Goal: Check status: Check status

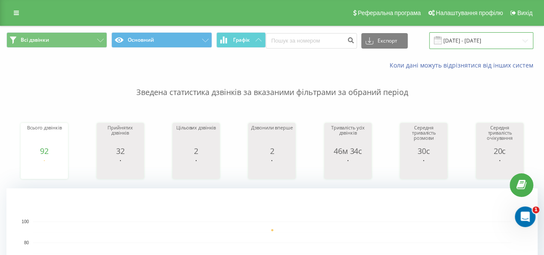
click at [455, 33] on input "[DATE] - [DATE]" at bounding box center [481, 40] width 104 height 17
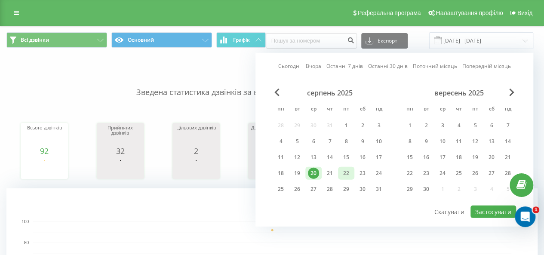
click at [343, 168] on div "22" at bounding box center [346, 173] width 11 height 11
click at [483, 211] on button "Застосувати" at bounding box center [494, 212] width 46 height 12
type input "22.08.2025 - 22.08.2025"
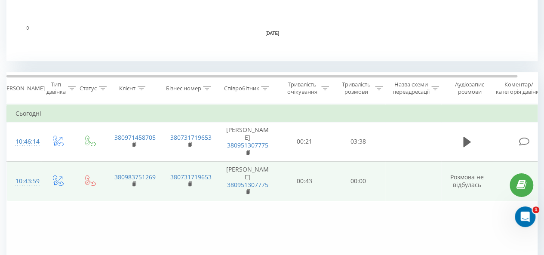
scroll to position [301, 0]
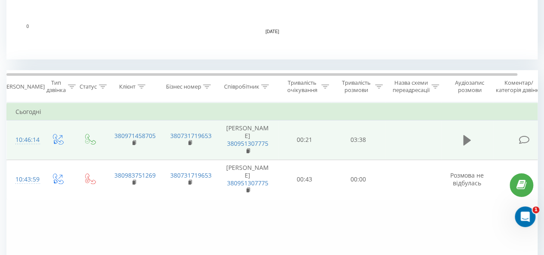
click at [467, 145] on icon at bounding box center [467, 140] width 8 height 10
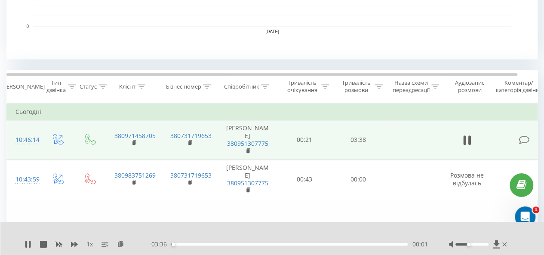
click at [467, 244] on div at bounding box center [472, 244] width 33 height 3
click at [304, 247] on div "- 03:29 00:08 00:08" at bounding box center [288, 244] width 278 height 9
click at [301, 245] on div "01:59" at bounding box center [289, 244] width 237 height 3
click at [288, 242] on div "- 01:34 02:03 02:03" at bounding box center [288, 244] width 278 height 9
click at [282, 243] on div "02:04" at bounding box center [289, 244] width 237 height 3
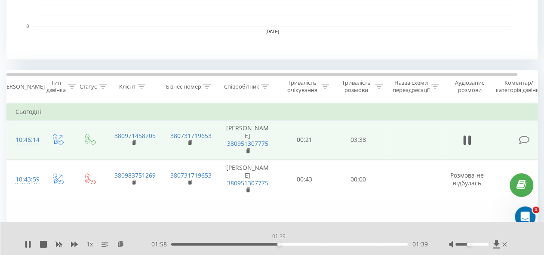
click at [279, 245] on div "01:39" at bounding box center [289, 244] width 237 height 3
click at [265, 244] on div "01:26" at bounding box center [289, 244] width 237 height 3
click at [262, 244] on div "01:58" at bounding box center [289, 244] width 237 height 3
click at [244, 245] on div "01:24" at bounding box center [289, 244] width 237 height 3
click at [472, 244] on div at bounding box center [472, 244] width 33 height 3
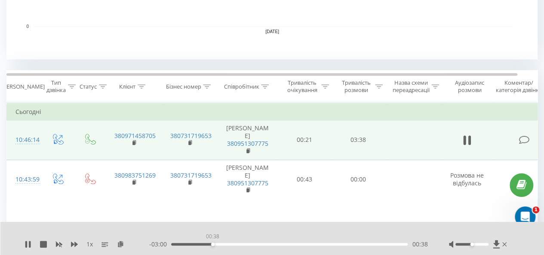
click at [213, 245] on div "00:38" at bounding box center [289, 244] width 237 height 3
click at [201, 242] on div "- 02:55 00:43 00:43" at bounding box center [288, 244] width 278 height 9
click at [207, 244] on div "00:44" at bounding box center [289, 244] width 237 height 3
click at [481, 246] on div at bounding box center [479, 244] width 60 height 9
click at [482, 245] on div at bounding box center [472, 244] width 33 height 3
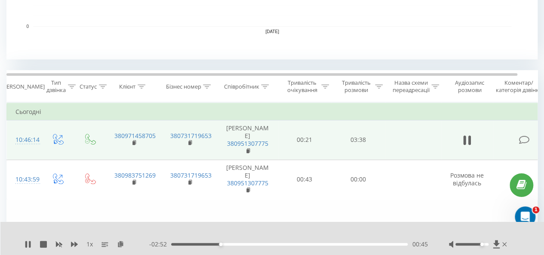
click at [30, 245] on icon at bounding box center [30, 244] width 2 height 7
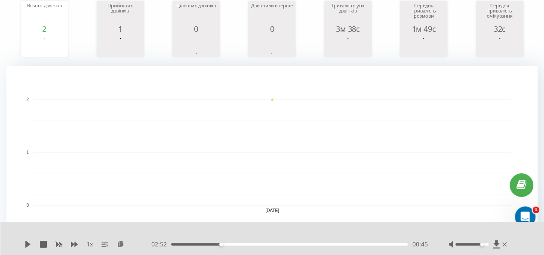
scroll to position [0, 0]
